Goal: Task Accomplishment & Management: Complete application form

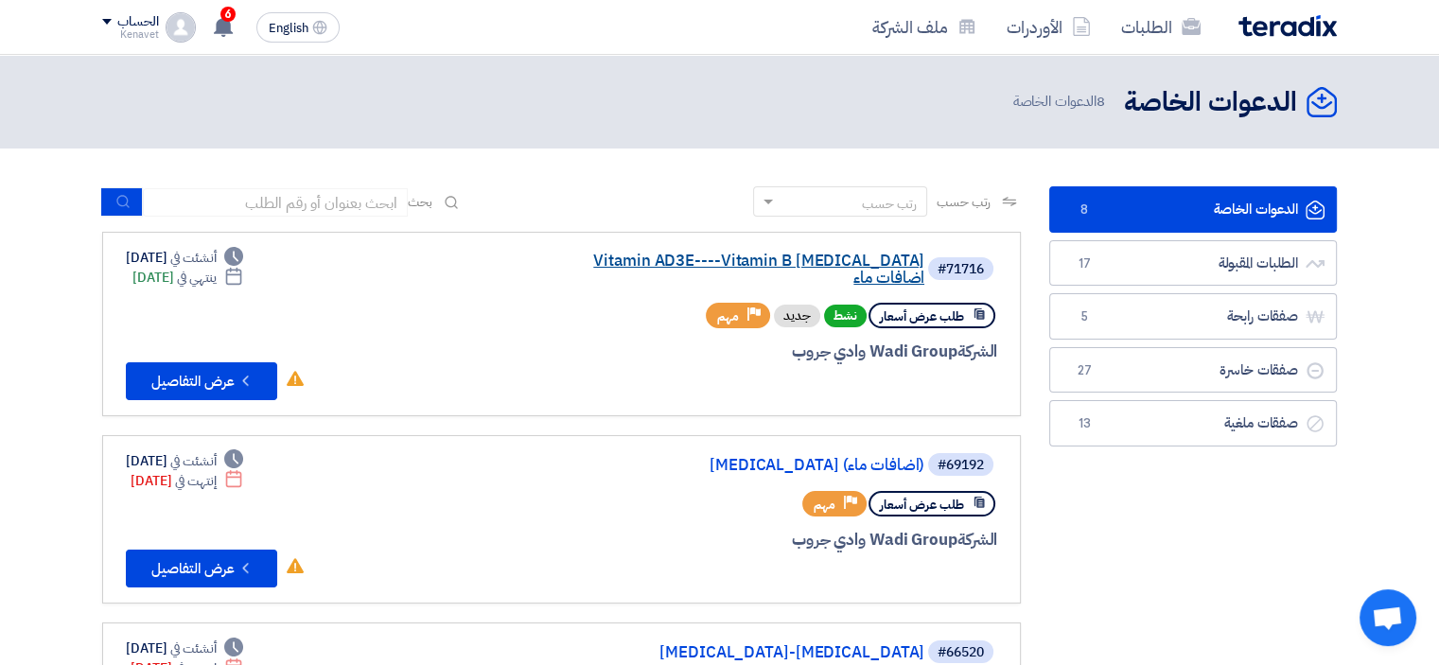
click at [779, 256] on link "Vitamin AD3E----Vitamin B [MEDICAL_DATA] اضافات ماء" at bounding box center [735, 270] width 379 height 34
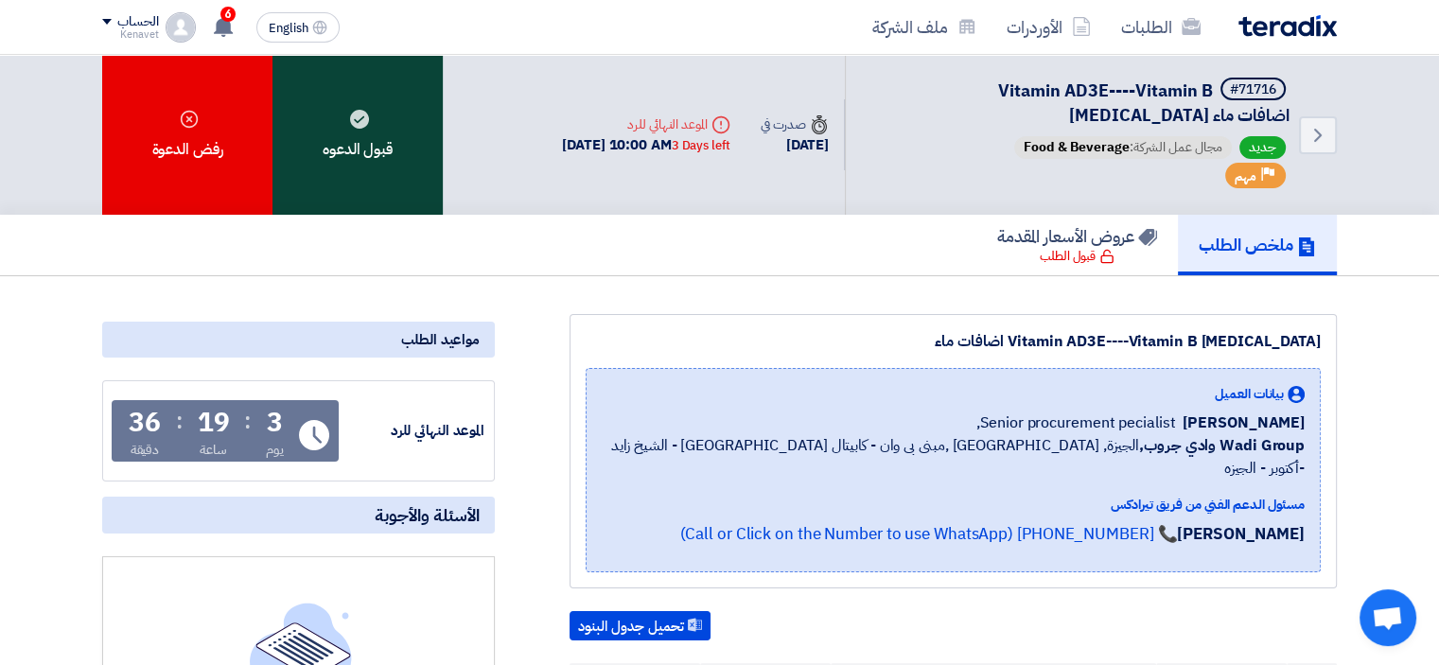
click at [343, 165] on div "قبول الدعوه" at bounding box center [358, 135] width 170 height 160
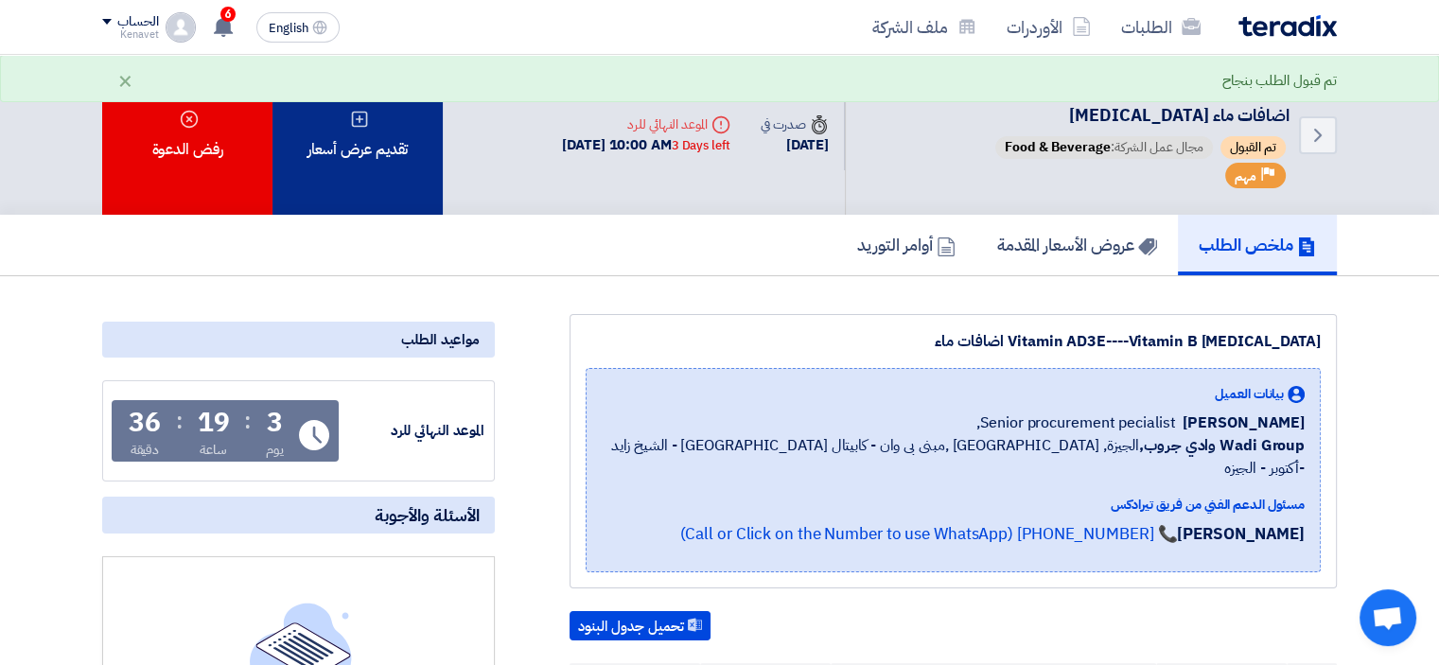
click at [388, 163] on div "تقديم عرض أسعار" at bounding box center [358, 135] width 170 height 160
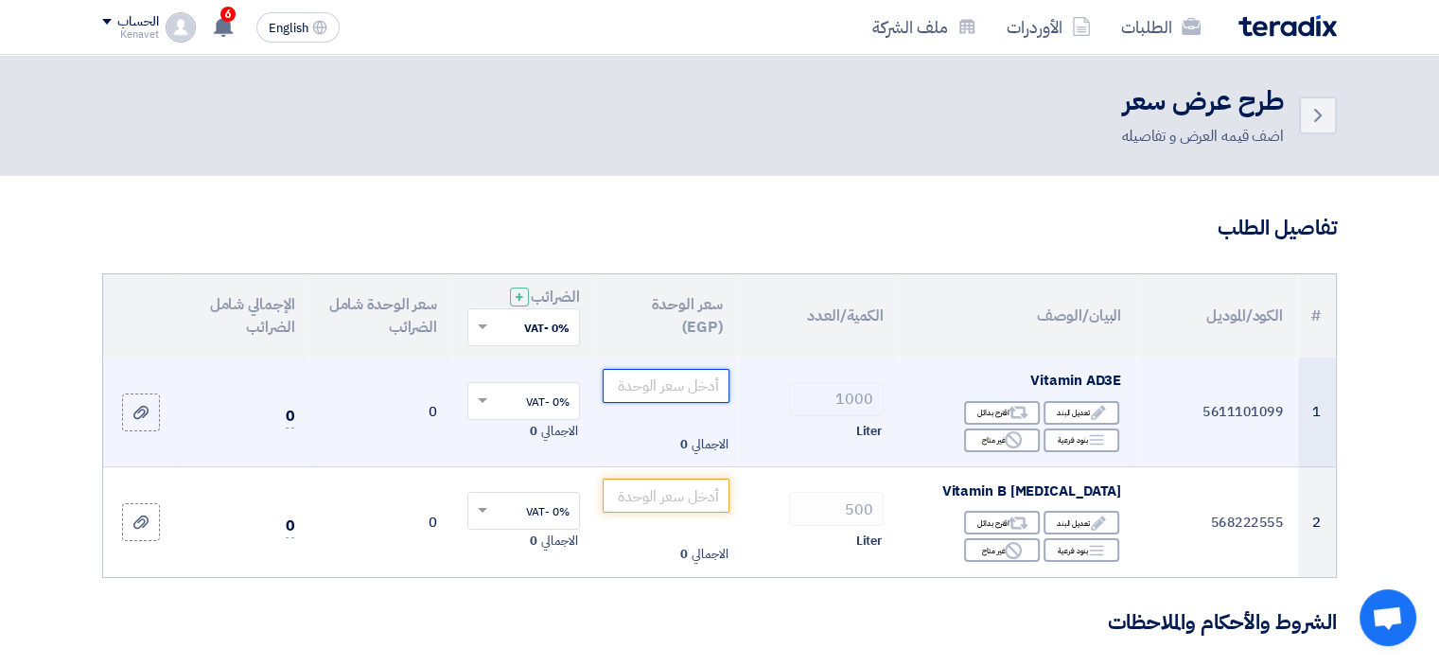
click at [719, 393] on input "number" at bounding box center [667, 386] width 128 height 34
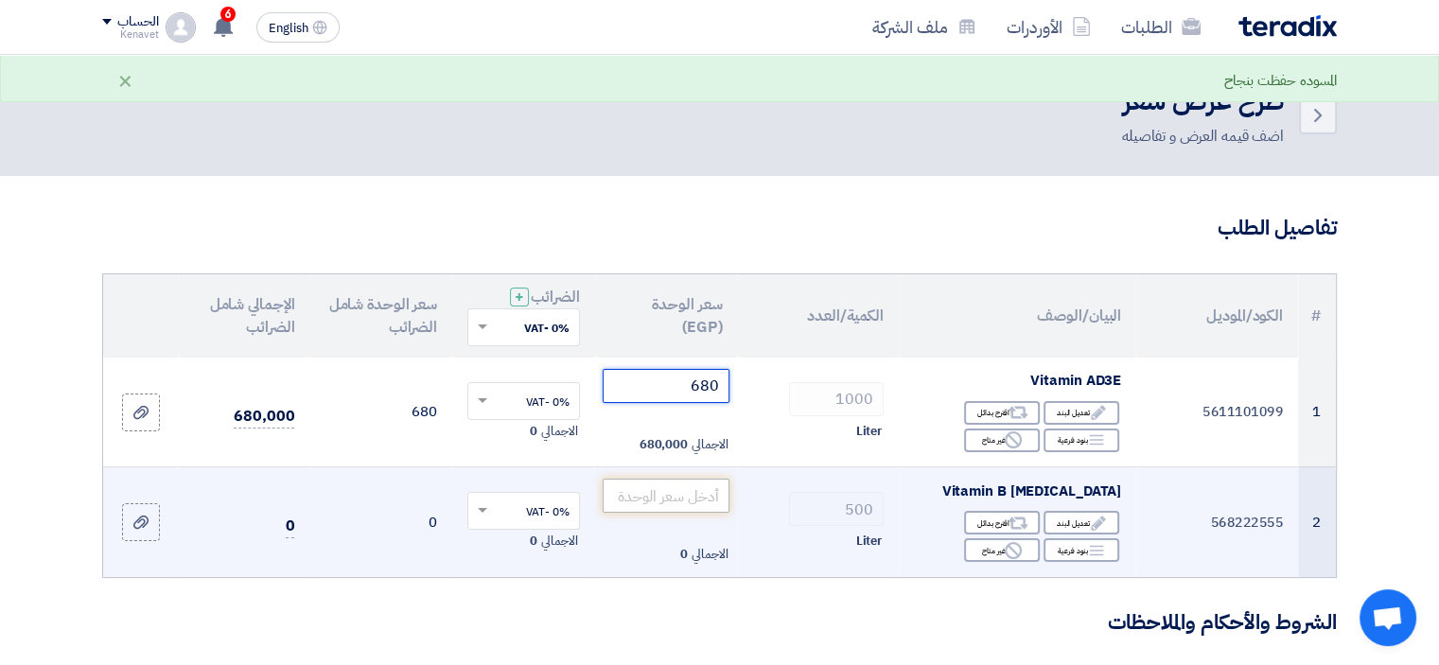
type input "680"
click at [676, 503] on input "number" at bounding box center [667, 496] width 128 height 34
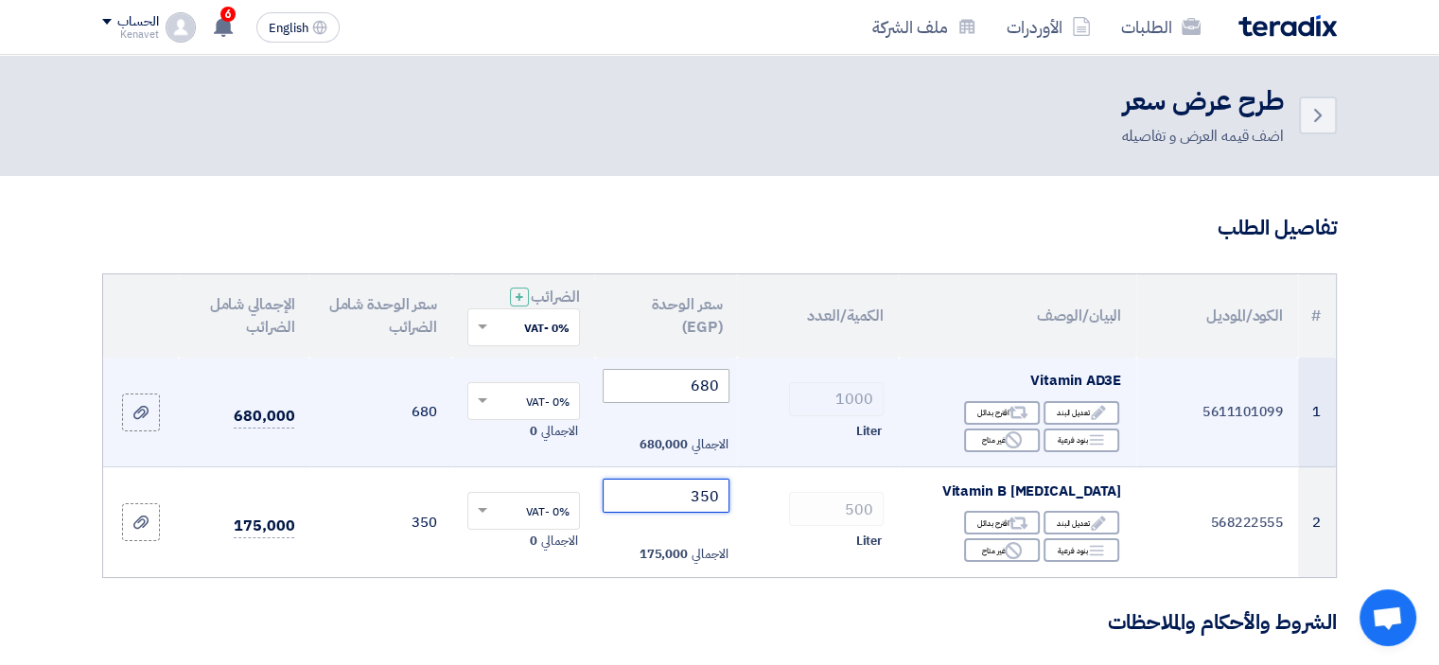
type input "350"
click at [678, 389] on input "680" at bounding box center [667, 386] width 128 height 34
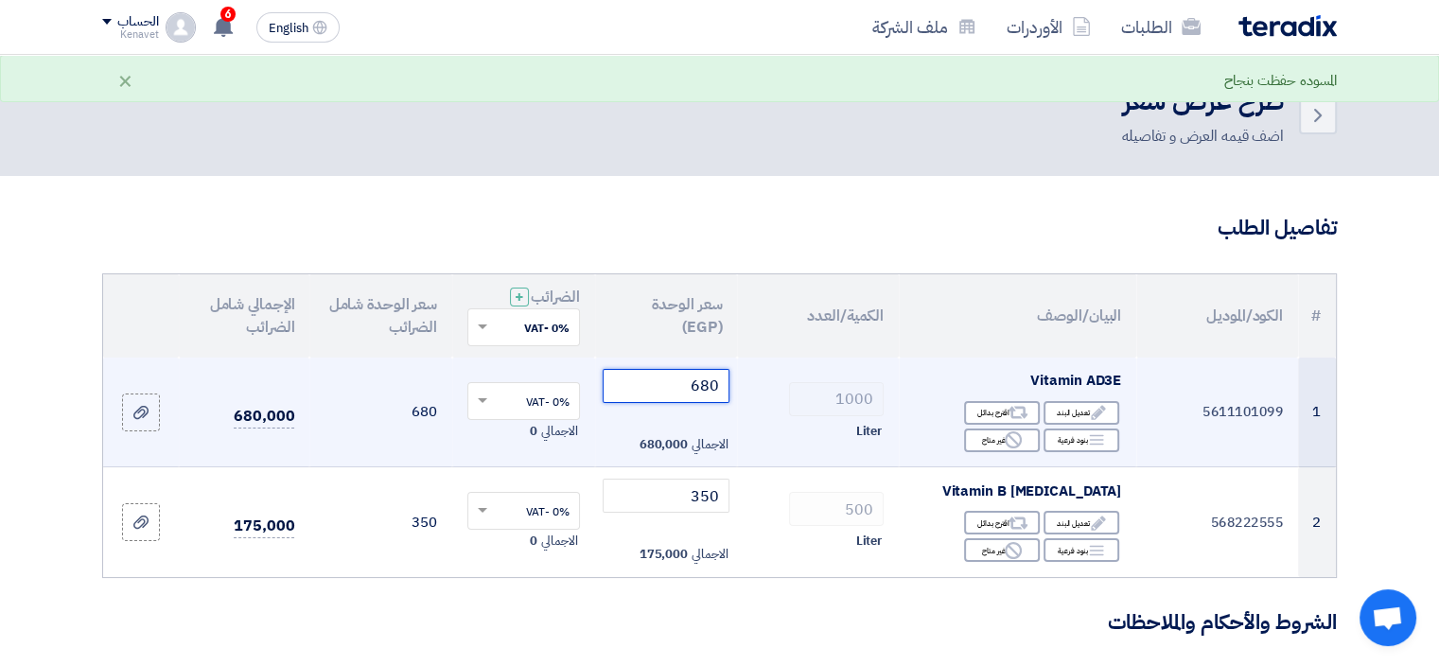
drag, startPoint x: 690, startPoint y: 389, endPoint x: 728, endPoint y: 389, distance: 37.9
click at [728, 389] on input "680" at bounding box center [667, 386] width 128 height 34
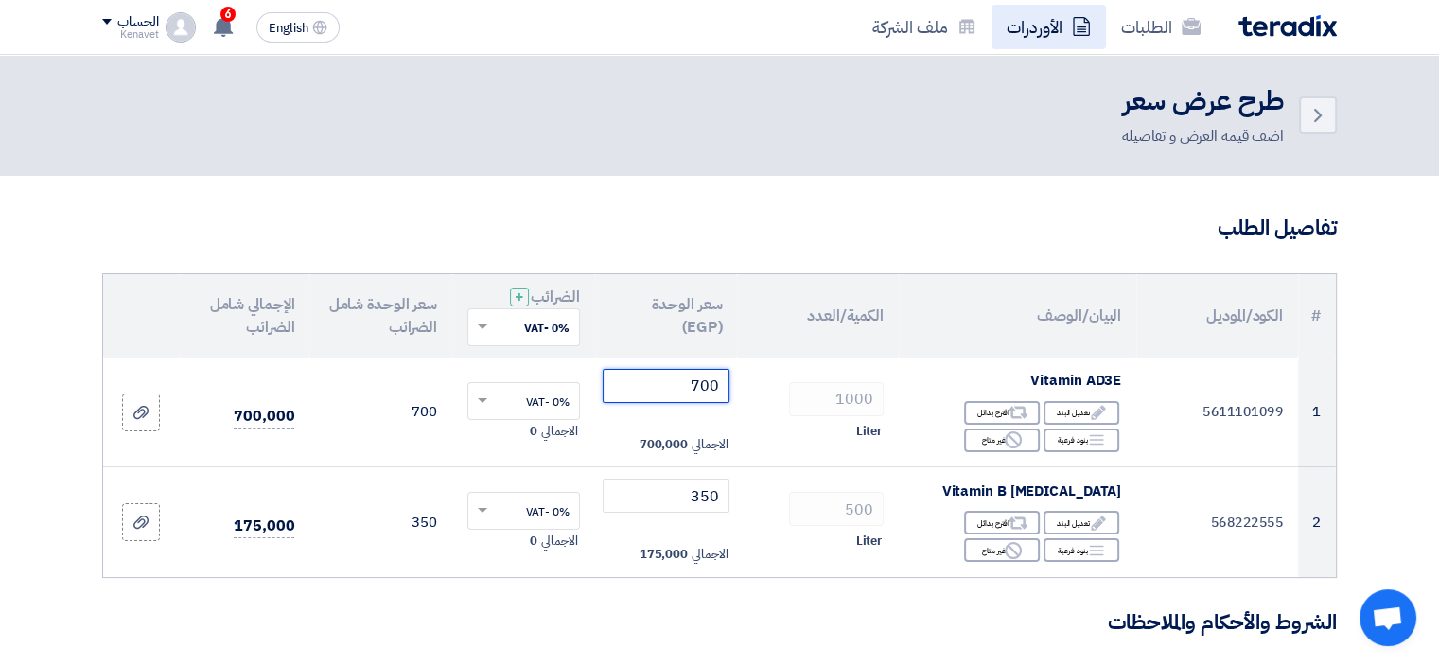
type input "700"
